Goal: Information Seeking & Learning: Learn about a topic

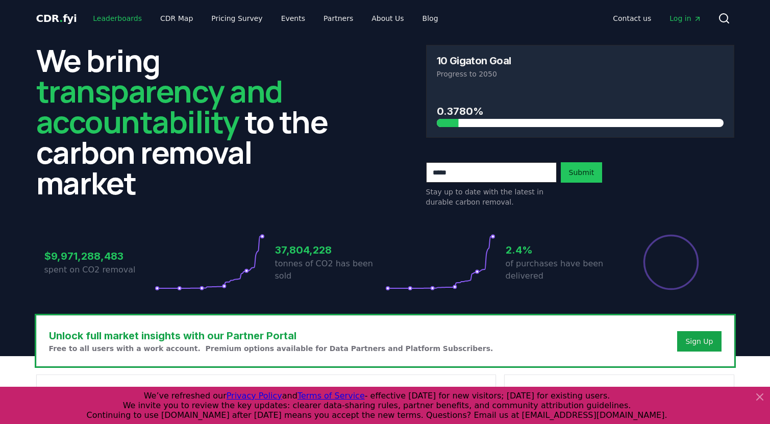
click at [125, 17] on link "Leaderboards" at bounding box center [117, 18] width 65 height 18
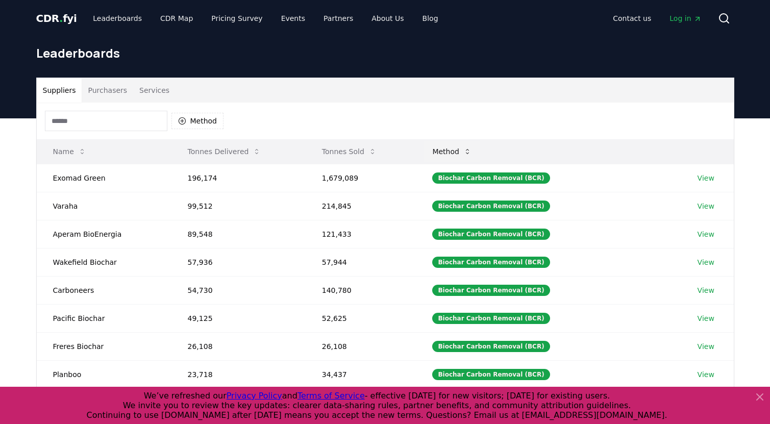
click at [464, 151] on button "Method" at bounding box center [452, 151] width 56 height 20
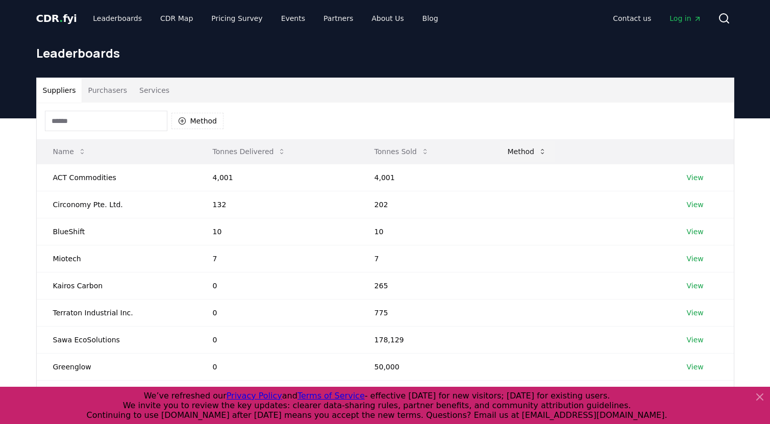
click at [534, 151] on button "Method" at bounding box center [528, 151] width 56 height 20
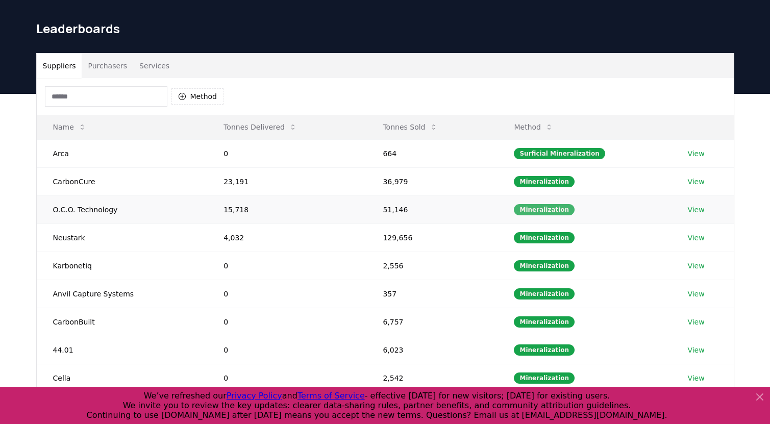
scroll to position [28, 0]
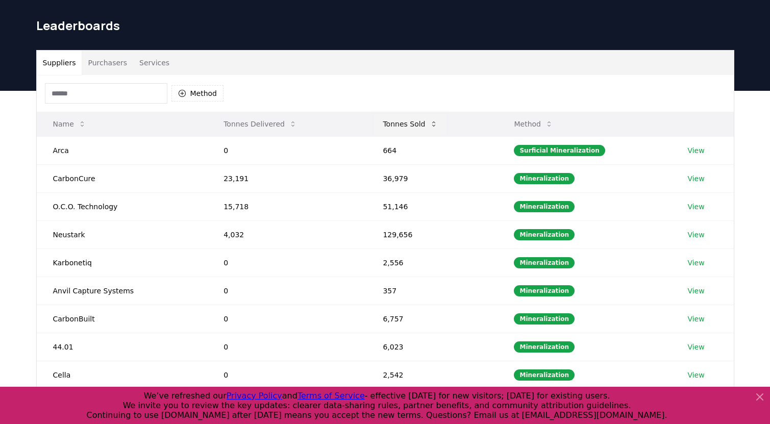
click at [413, 127] on button "Tonnes Sold" at bounding box center [410, 124] width 71 height 20
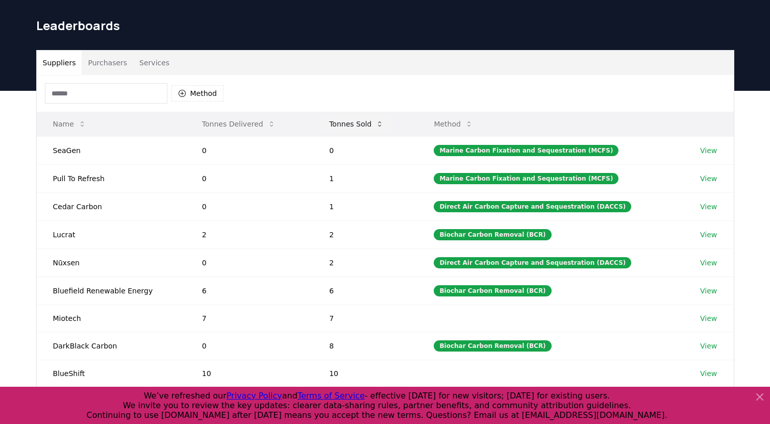
click at [359, 122] on button "Tonnes Sold" at bounding box center [356, 124] width 71 height 20
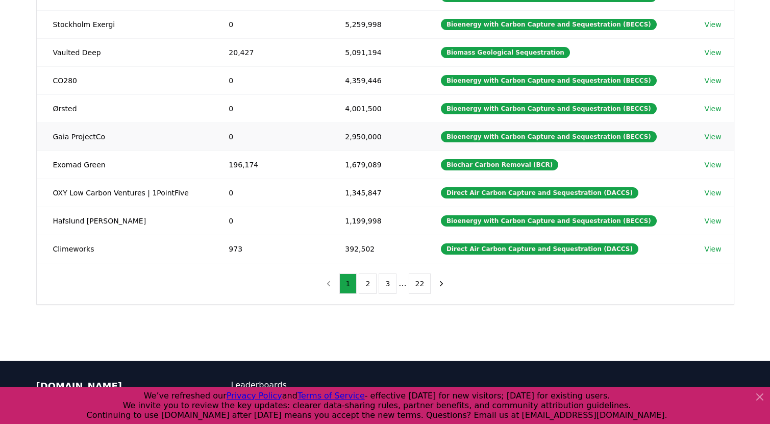
scroll to position [191, 0]
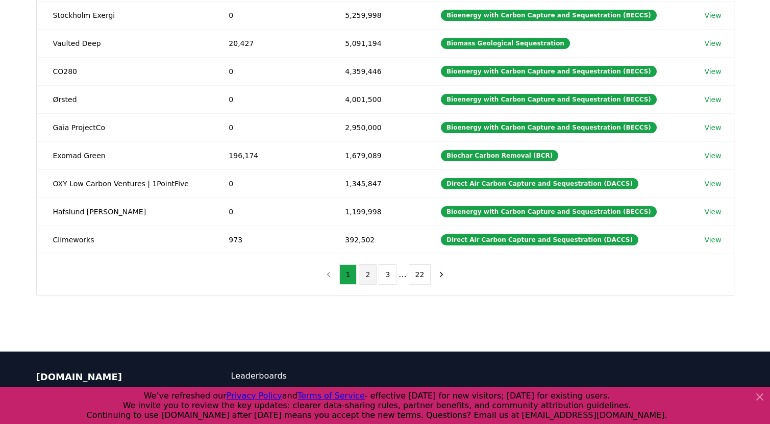
click at [369, 277] on button "2" at bounding box center [368, 274] width 18 height 20
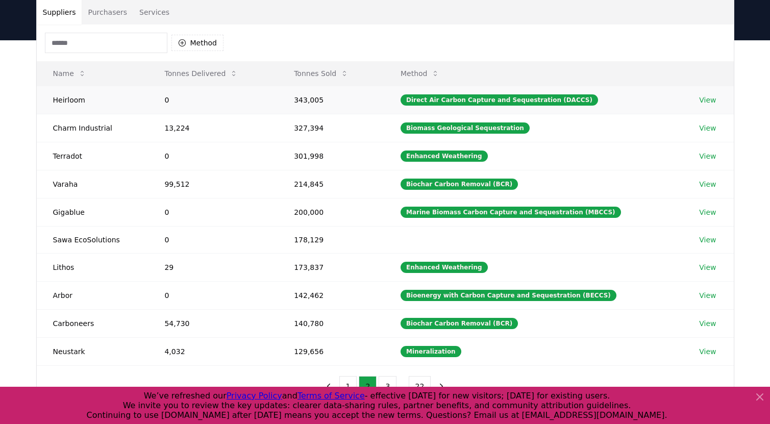
scroll to position [70, 0]
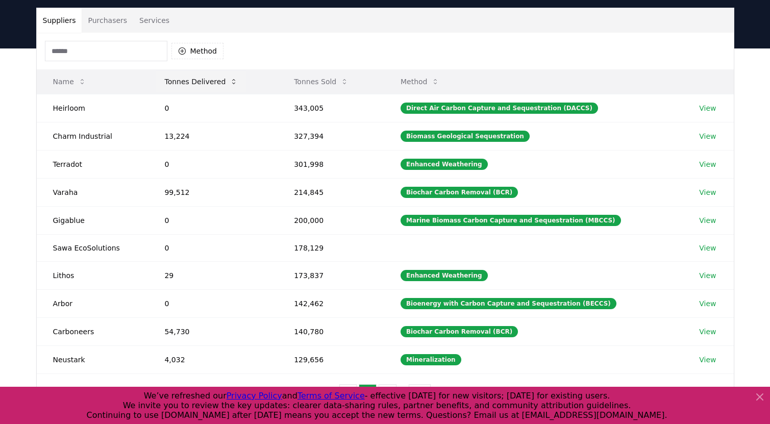
click at [196, 79] on button "Tonnes Delivered" at bounding box center [201, 81] width 90 height 20
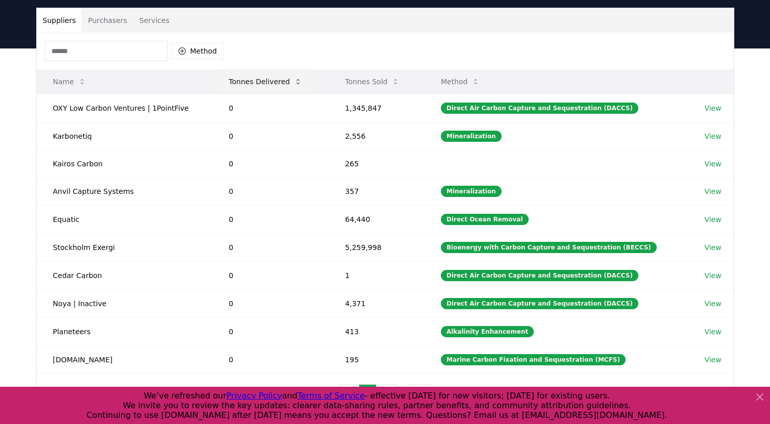
click at [270, 82] on button "Tonnes Delivered" at bounding box center [266, 81] width 90 height 20
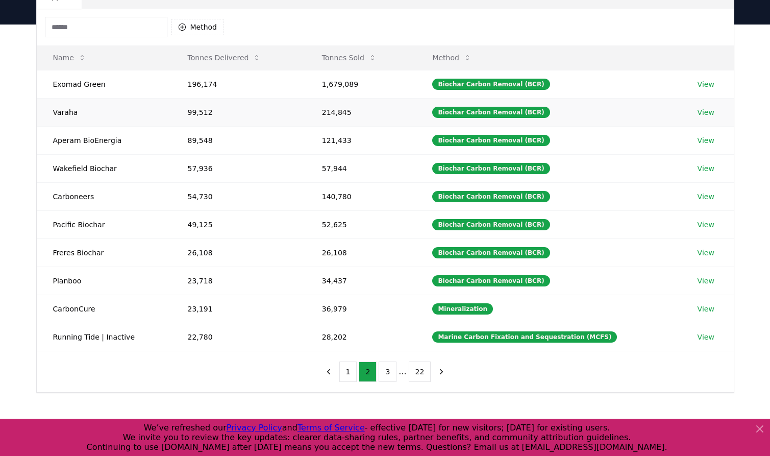
scroll to position [93, 0]
